Goal: Task Accomplishment & Management: Complete application form

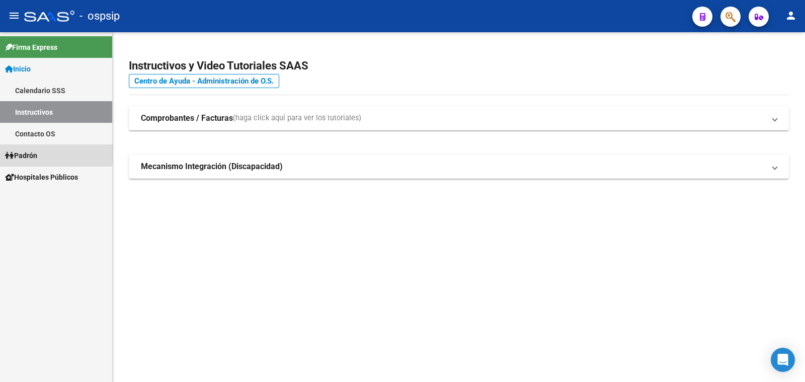
click at [32, 153] on span "Padrón" at bounding box center [21, 155] width 32 height 11
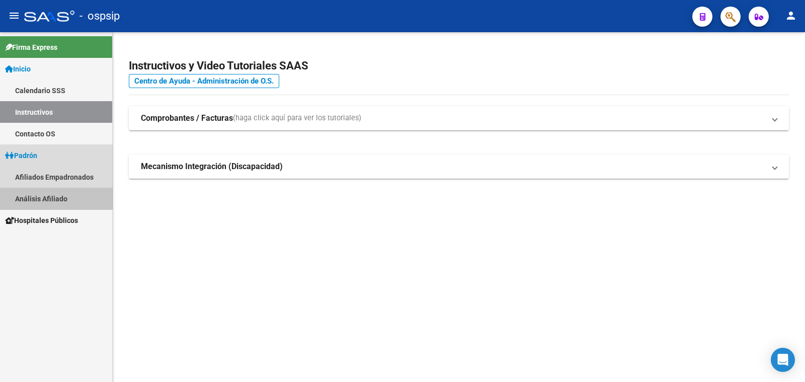
click at [51, 197] on link "Análisis Afiliado" at bounding box center [56, 199] width 112 height 22
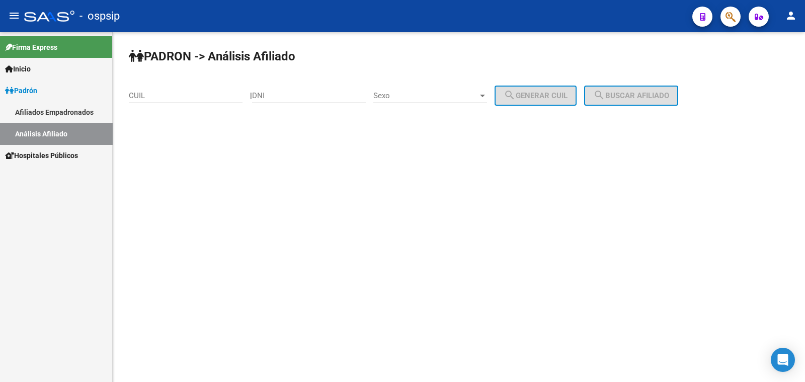
click at [302, 88] on div "DNI" at bounding box center [309, 93] width 114 height 22
drag, startPoint x: 304, startPoint y: 88, endPoint x: 278, endPoint y: 93, distance: 26.2
click at [278, 93] on input "DNI" at bounding box center [309, 95] width 114 height 9
paste input "35.782293"
click at [274, 92] on input "35.782293" at bounding box center [309, 95] width 114 height 9
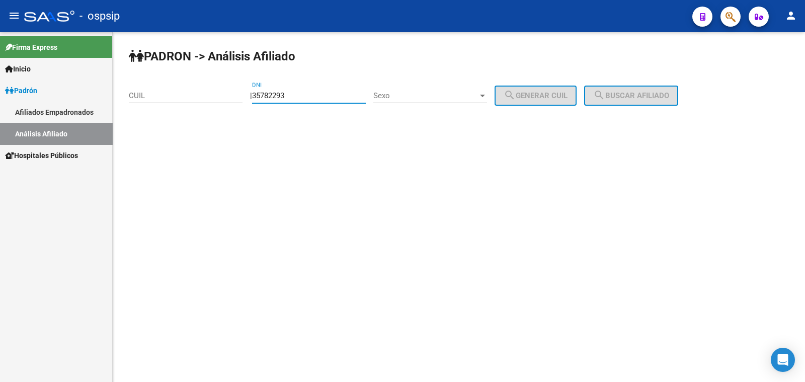
type input "35782293"
click at [435, 94] on span "Sexo" at bounding box center [426, 95] width 105 height 9
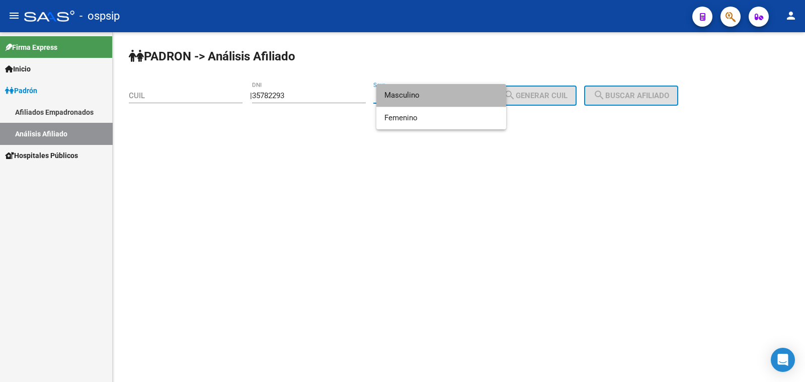
drag, startPoint x: 435, startPoint y: 94, endPoint x: 524, endPoint y: 97, distance: 88.6
click at [435, 94] on span "Masculino" at bounding box center [442, 95] width 114 height 23
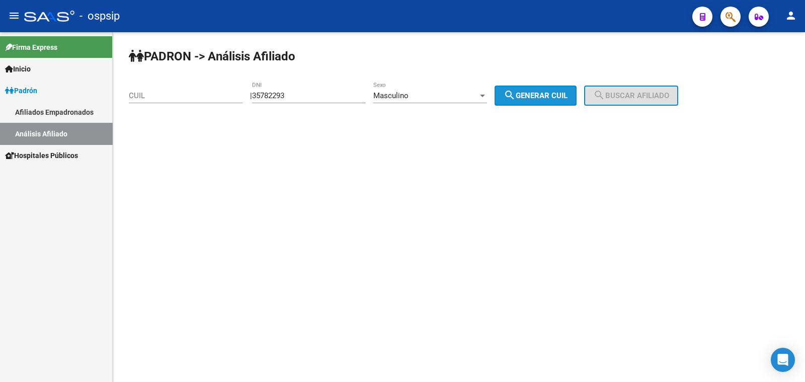
drag, startPoint x: 545, startPoint y: 96, endPoint x: 599, endPoint y: 93, distance: 53.4
click at [560, 96] on span "search Generar CUIL" at bounding box center [536, 95] width 64 height 9
type input "23-35782293-9"
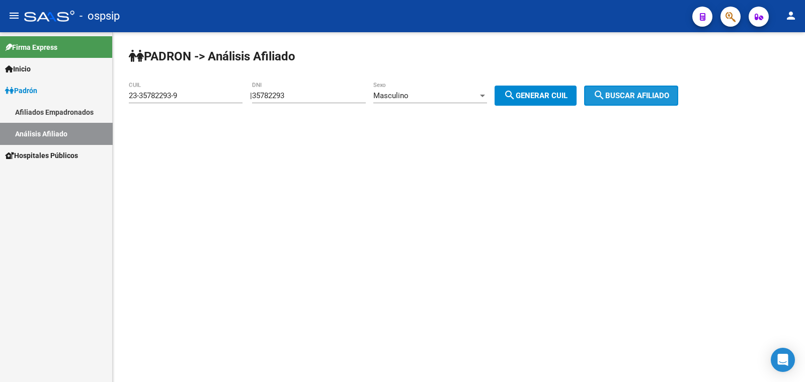
click at [606, 93] on mat-icon "search" at bounding box center [600, 95] width 12 height 12
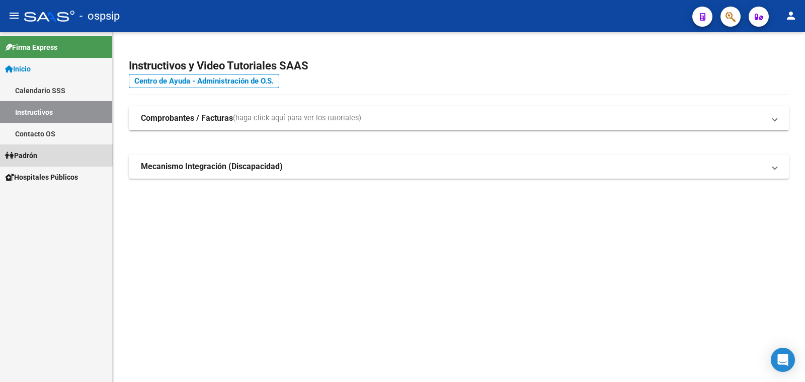
click at [24, 152] on span "Padrón" at bounding box center [21, 155] width 32 height 11
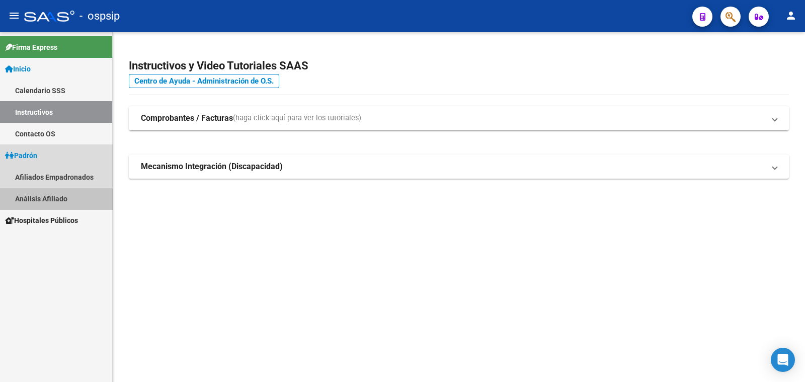
click at [54, 201] on link "Análisis Afiliado" at bounding box center [56, 199] width 112 height 22
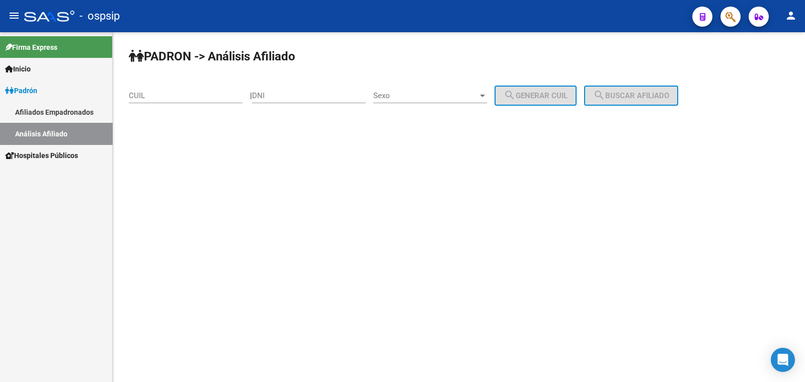
click at [312, 92] on input "DNI" at bounding box center [309, 95] width 114 height 9
paste input "35.782293"
click at [403, 93] on span "Sexo" at bounding box center [426, 95] width 105 height 9
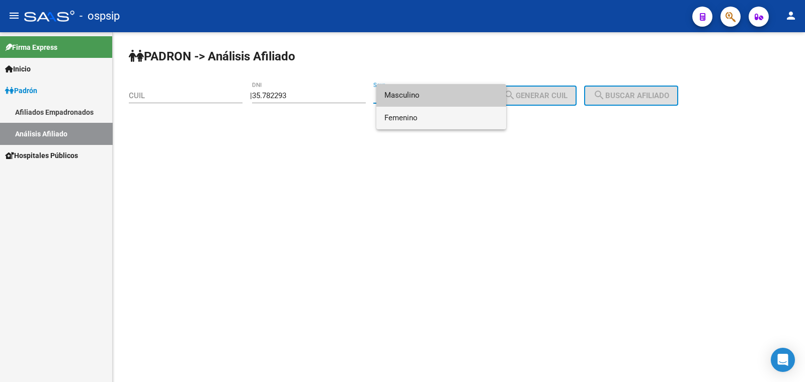
click at [408, 117] on span "Femenino" at bounding box center [442, 118] width 114 height 23
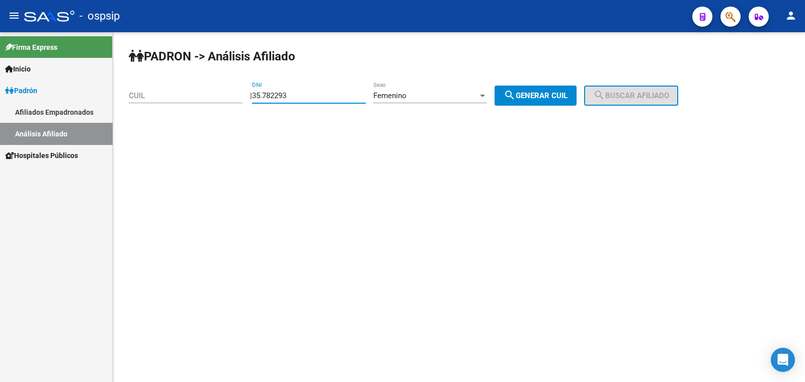
click at [276, 94] on input "35.782293" at bounding box center [309, 95] width 114 height 9
click at [275, 94] on input "35.782293" at bounding box center [309, 95] width 114 height 9
type input "35782293"
click at [544, 94] on span "search Generar CUIL" at bounding box center [536, 95] width 64 height 9
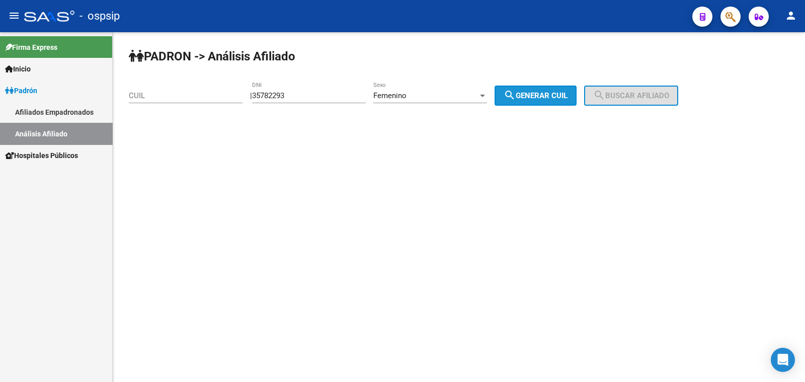
type input "27-35782293-4"
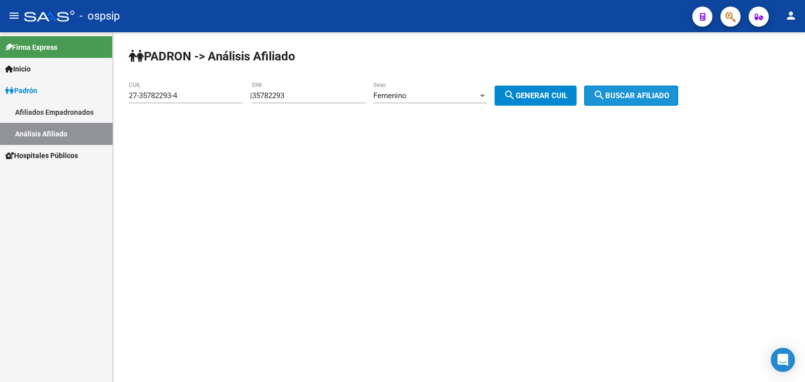
click at [628, 93] on span "search Buscar afiliado" at bounding box center [632, 95] width 76 height 9
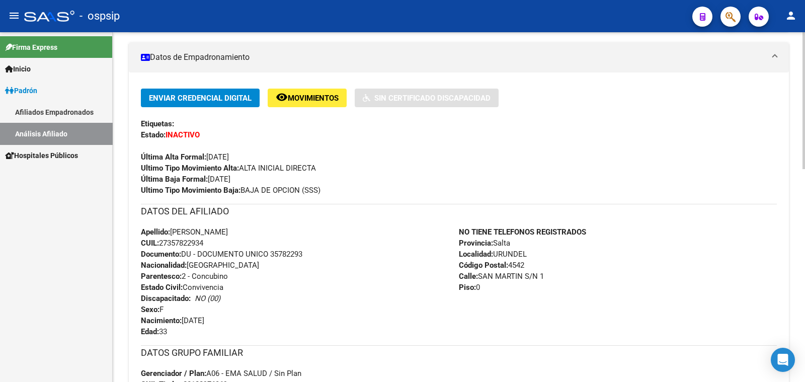
scroll to position [189, 0]
